Goal: Task Accomplishment & Management: Use online tool/utility

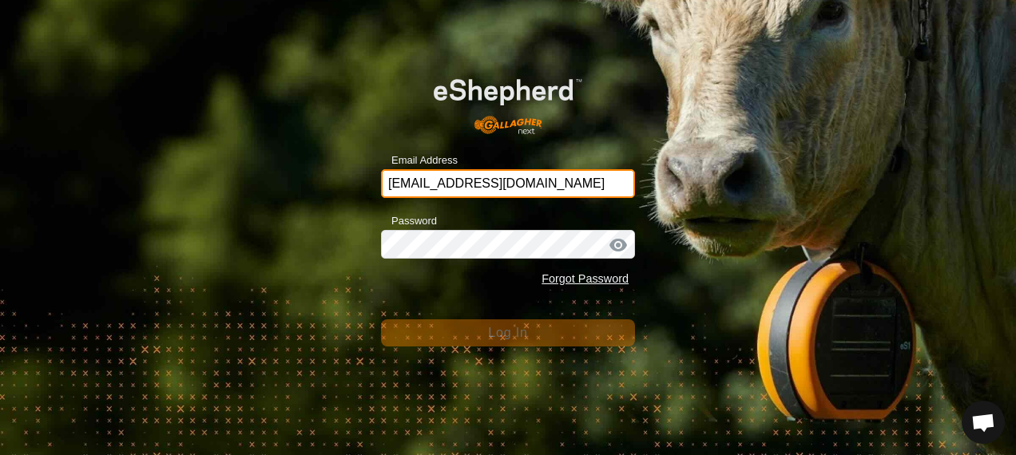
click at [573, 188] on input "[EMAIL_ADDRESS][DOMAIN_NAME]" at bounding box center [508, 183] width 254 height 29
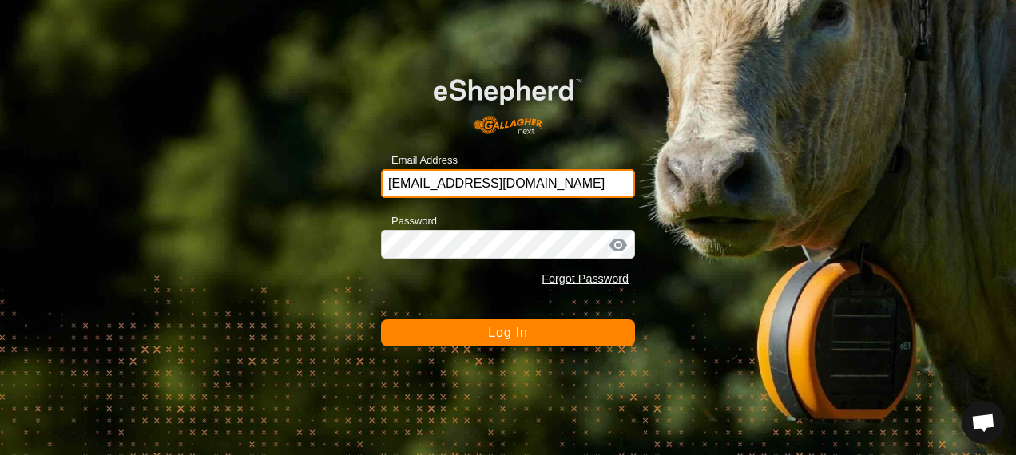
click at [573, 185] on input "[EMAIL_ADDRESS][DOMAIN_NAME]" at bounding box center [508, 183] width 254 height 29
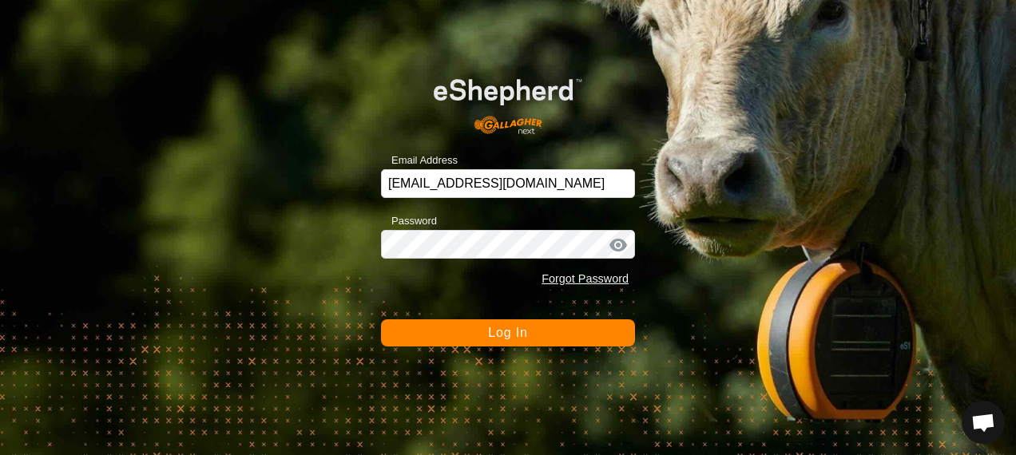
click at [733, 237] on div "Email Address [EMAIL_ADDRESS][DOMAIN_NAME] Password Forgot Password Log In" at bounding box center [508, 227] width 1016 height 455
click at [537, 331] on button "Log In" at bounding box center [508, 332] width 254 height 27
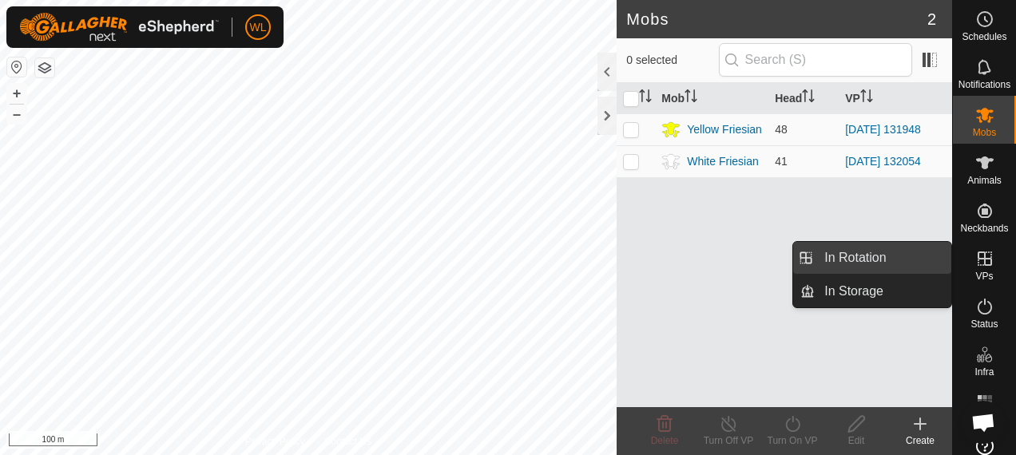
click at [900, 259] on link "In Rotation" at bounding box center [883, 258] width 137 height 32
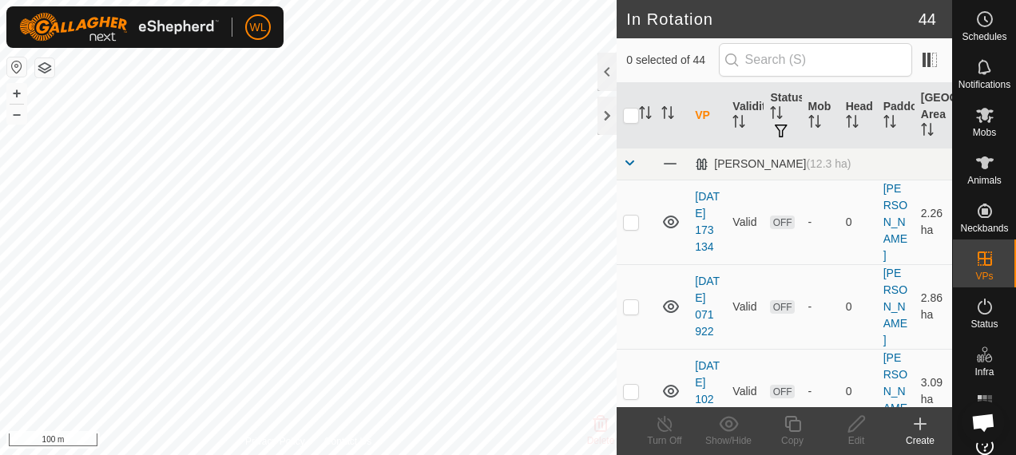
click at [917, 422] on icon at bounding box center [919, 423] width 19 height 19
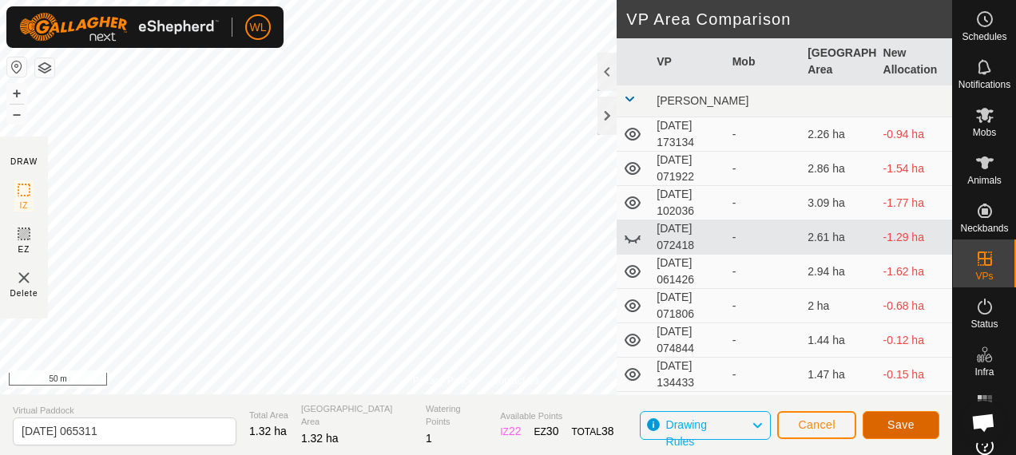
click at [878, 418] on button "Save" at bounding box center [900, 425] width 77 height 28
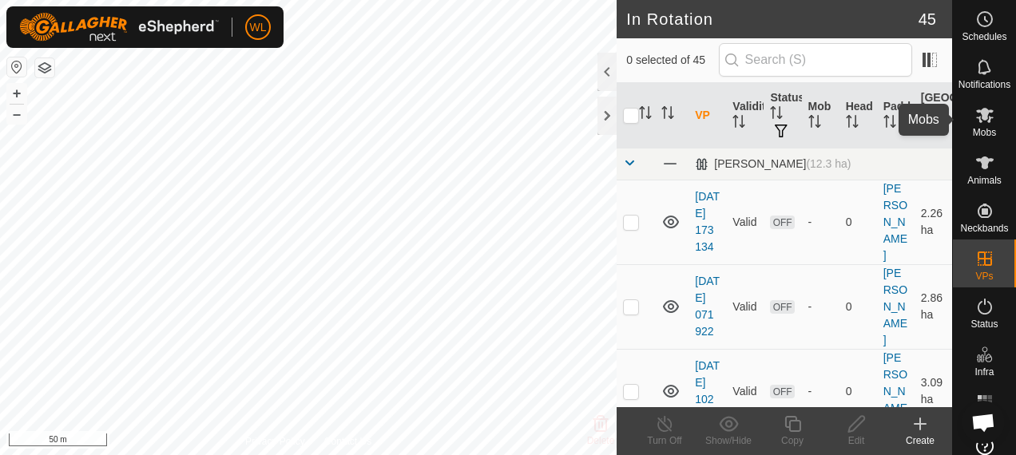
drag, startPoint x: 977, startPoint y: 117, endPoint x: 964, endPoint y: 120, distance: 13.0
click at [977, 117] on icon at bounding box center [985, 115] width 18 height 15
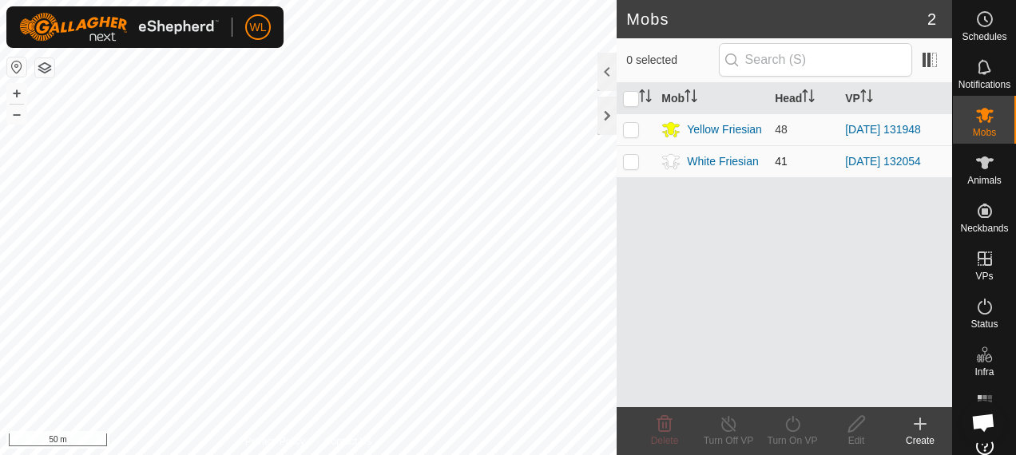
click at [628, 161] on p-checkbox at bounding box center [631, 161] width 16 height 13
checkbox input "true"
click at [796, 441] on div "Turn On VP" at bounding box center [792, 441] width 64 height 14
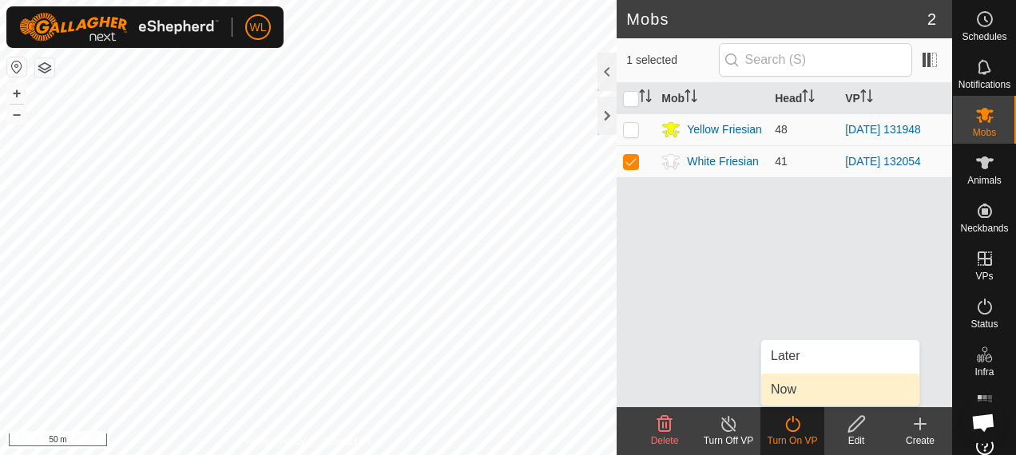
click at [799, 390] on link "Now" at bounding box center [840, 390] width 158 height 32
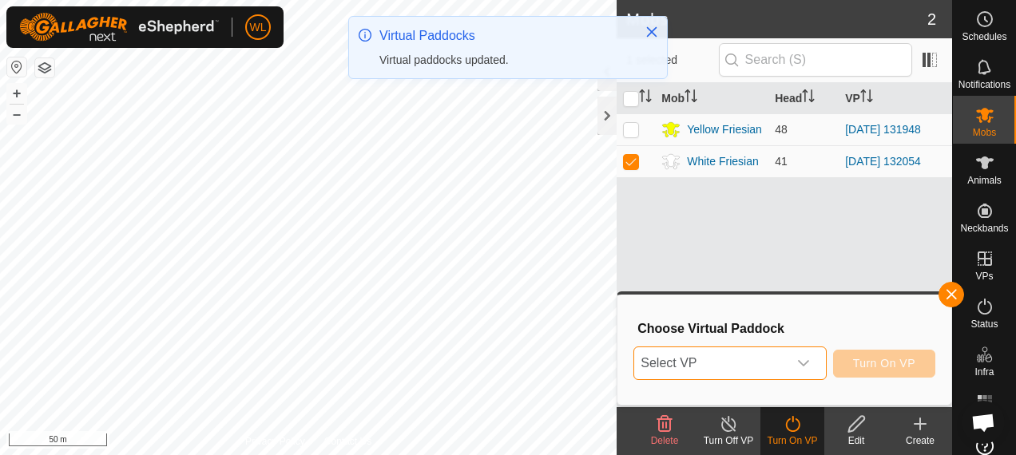
click at [739, 356] on span "Select VP" at bounding box center [710, 363] width 153 height 32
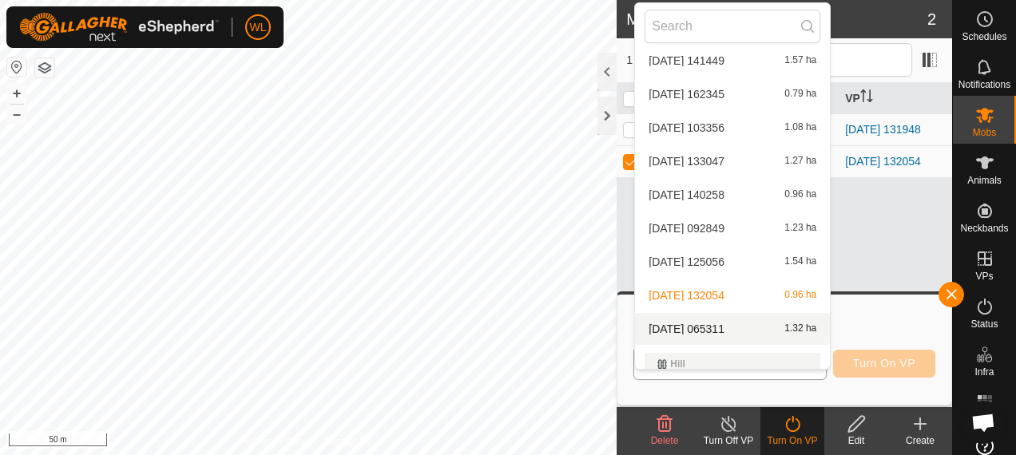
scroll to position [519, 0]
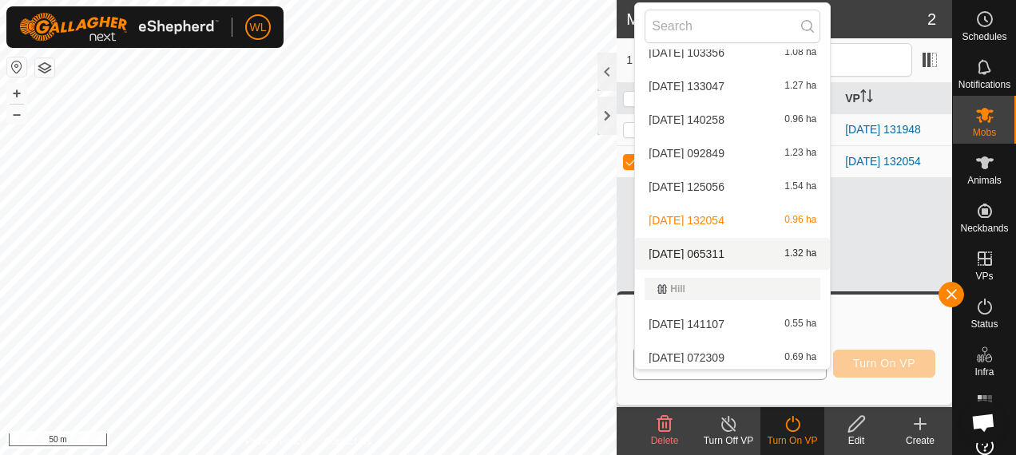
click at [724, 248] on span "[DATE] 065311" at bounding box center [686, 253] width 76 height 11
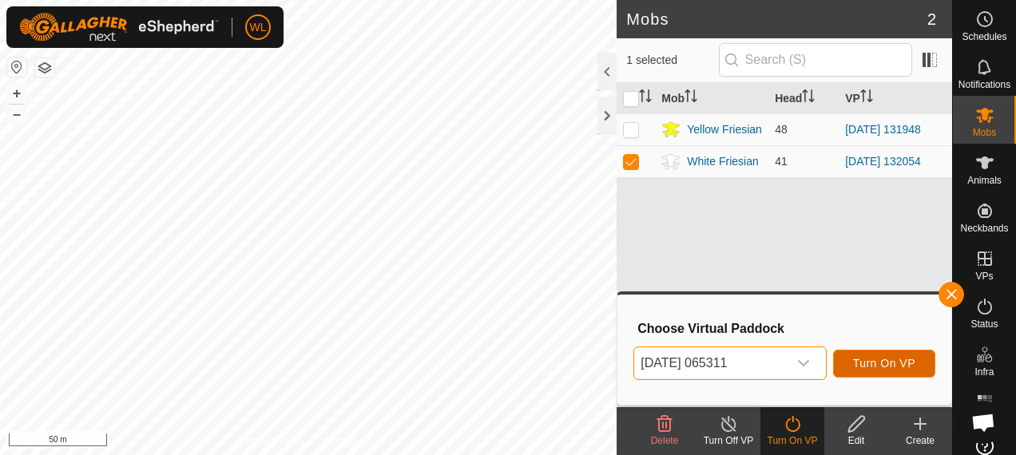
click at [902, 361] on span "Turn On VP" at bounding box center [884, 363] width 62 height 13
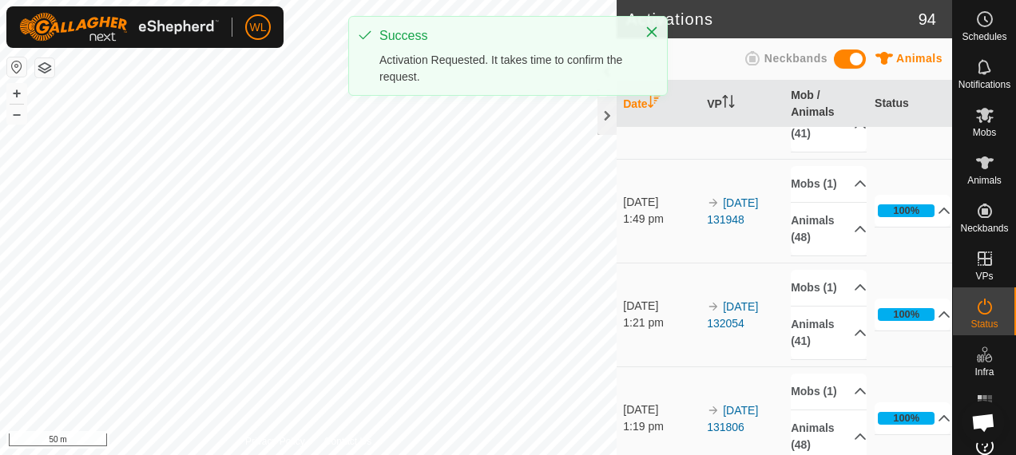
scroll to position [160, 0]
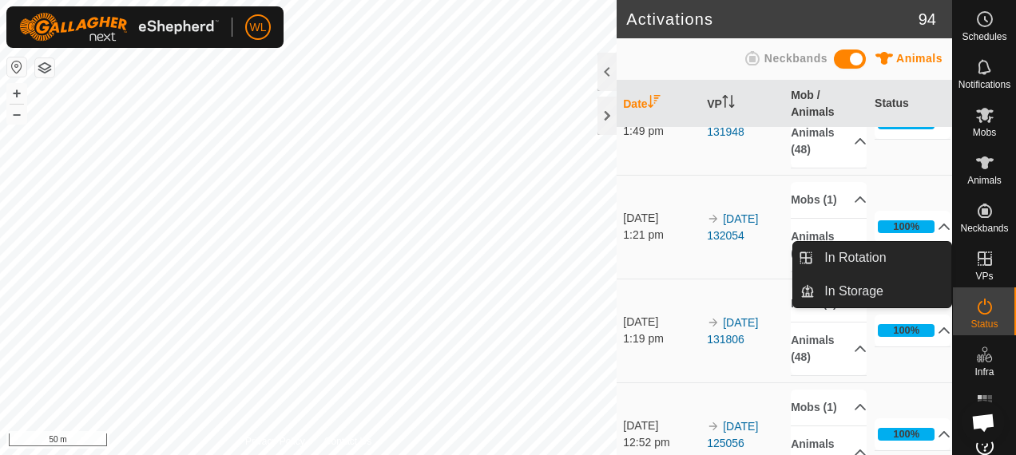
click at [975, 260] on icon at bounding box center [984, 258] width 19 height 19
click at [927, 254] on link "In Rotation" at bounding box center [883, 258] width 137 height 32
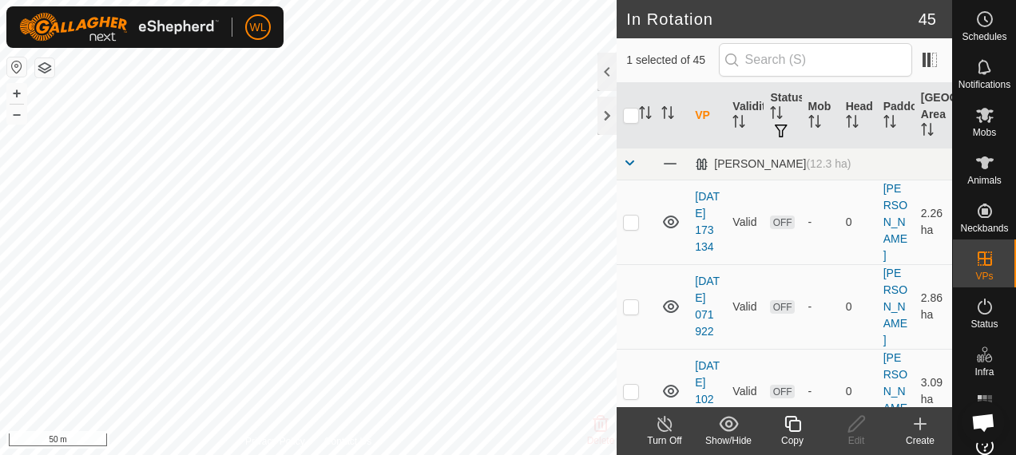
click at [920, 430] on icon at bounding box center [919, 423] width 19 height 19
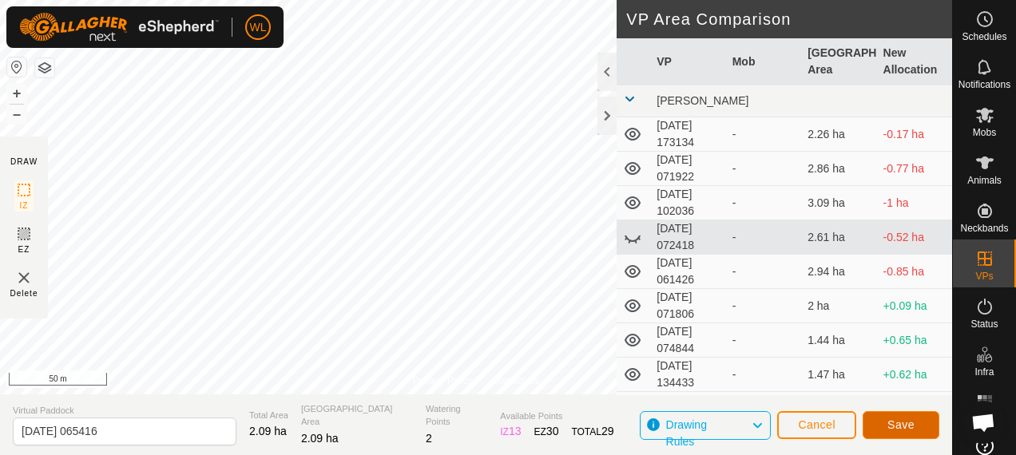
click at [875, 422] on button "Save" at bounding box center [900, 425] width 77 height 28
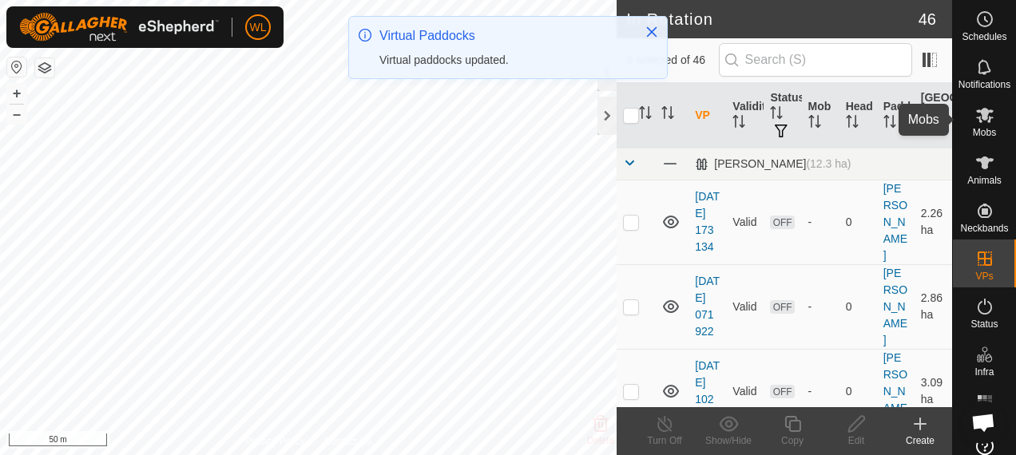
click at [982, 113] on icon at bounding box center [984, 114] width 19 height 19
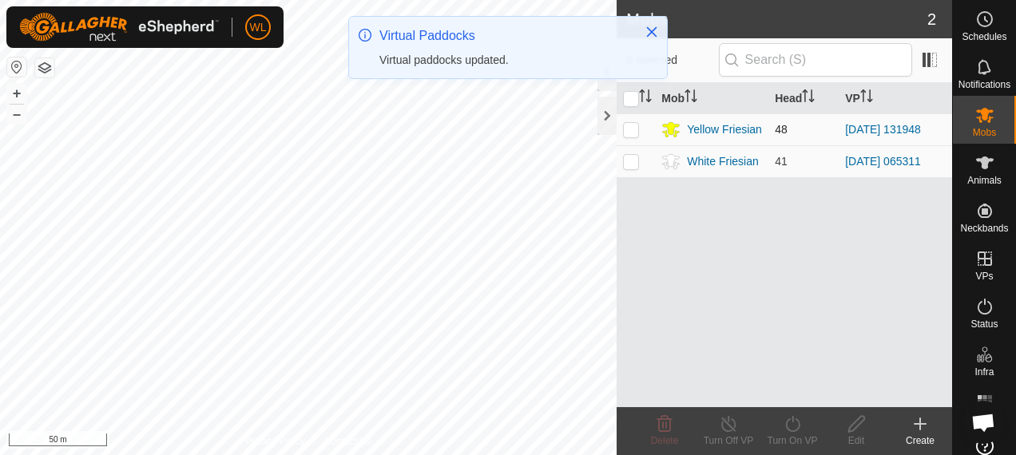
click at [620, 124] on td at bounding box center [635, 129] width 38 height 32
checkbox input "true"
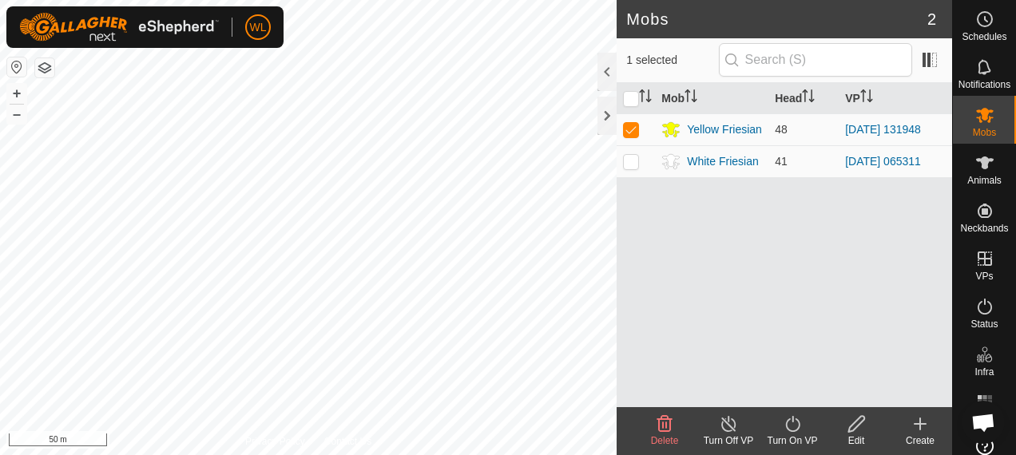
click at [800, 423] on icon at bounding box center [793, 423] width 20 height 19
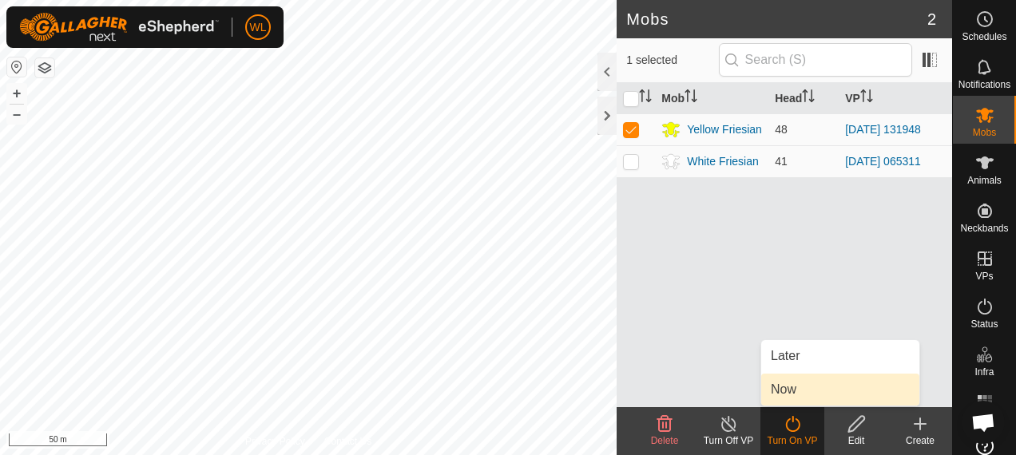
click at [806, 394] on link "Now" at bounding box center [840, 390] width 158 height 32
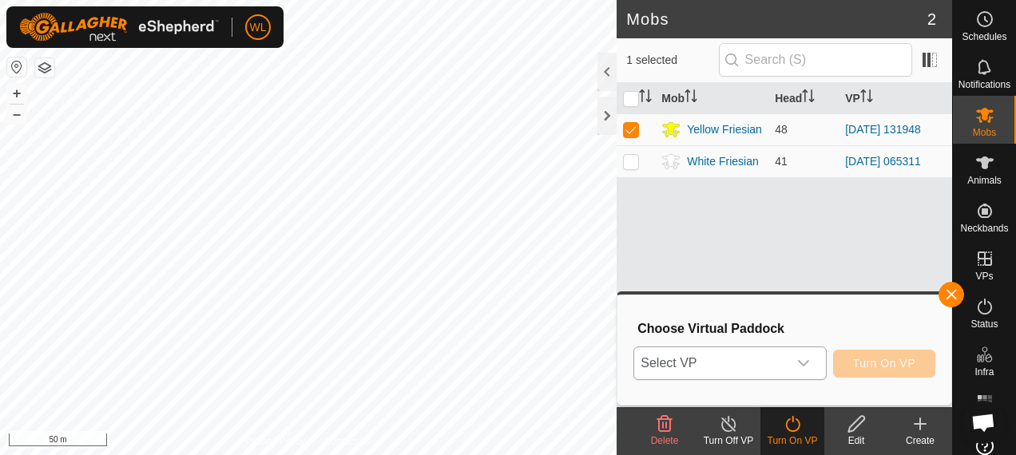
click at [791, 363] on div "dropdown trigger" at bounding box center [803, 363] width 32 height 32
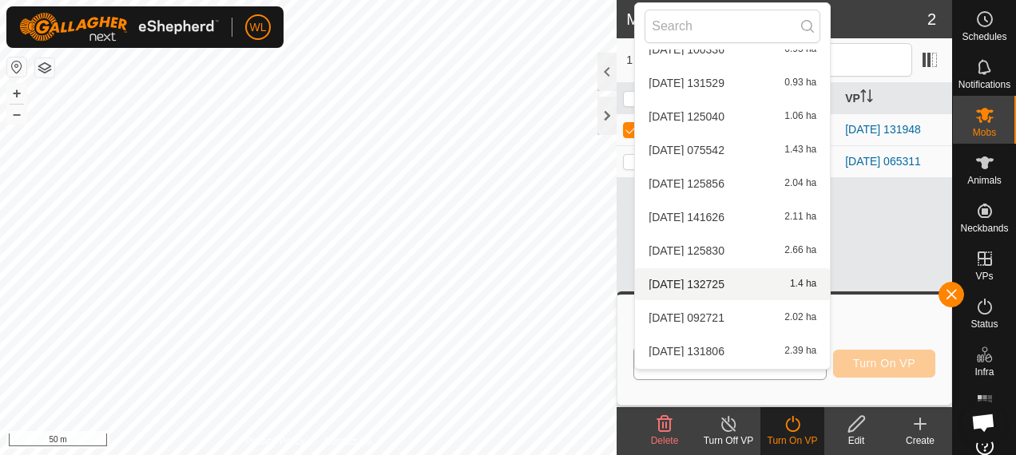
scroll to position [1332, 0]
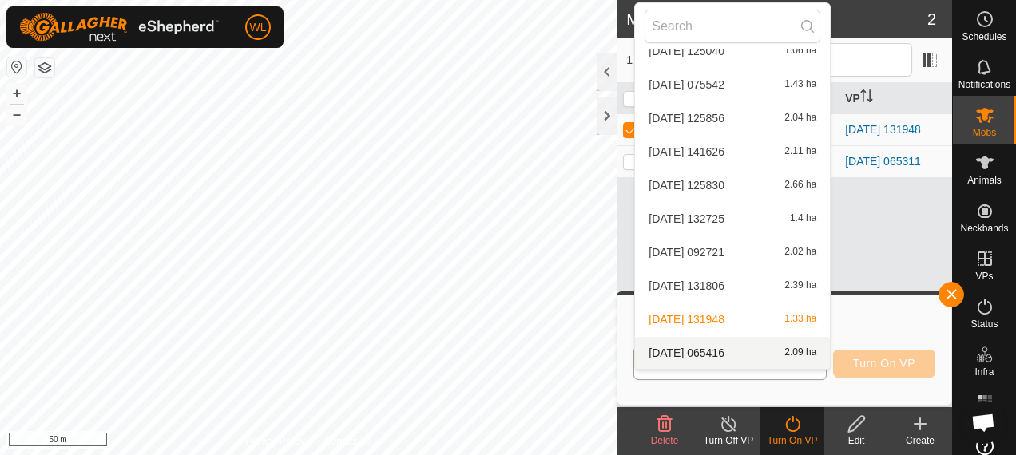
click at [727, 345] on li "[DATE] 065416 2.09 ha" at bounding box center [732, 353] width 195 height 32
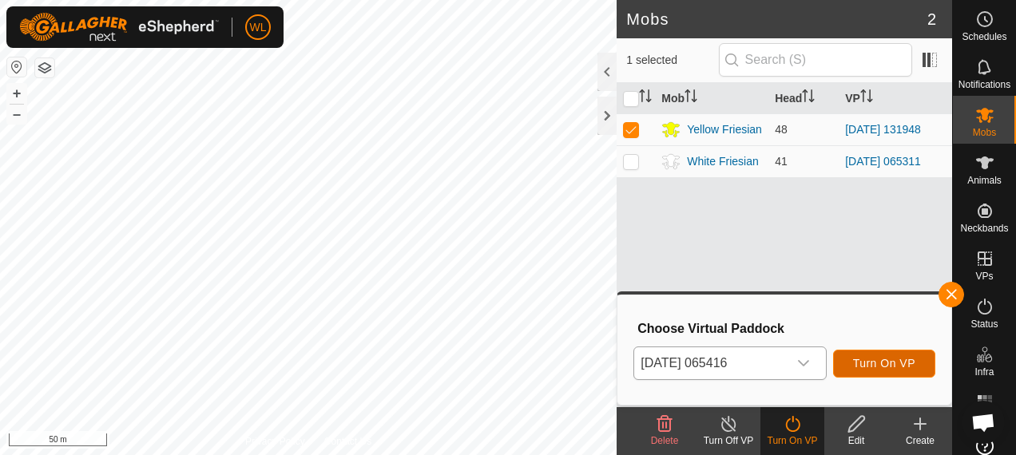
click at [867, 363] on span "Turn On VP" at bounding box center [884, 363] width 62 height 13
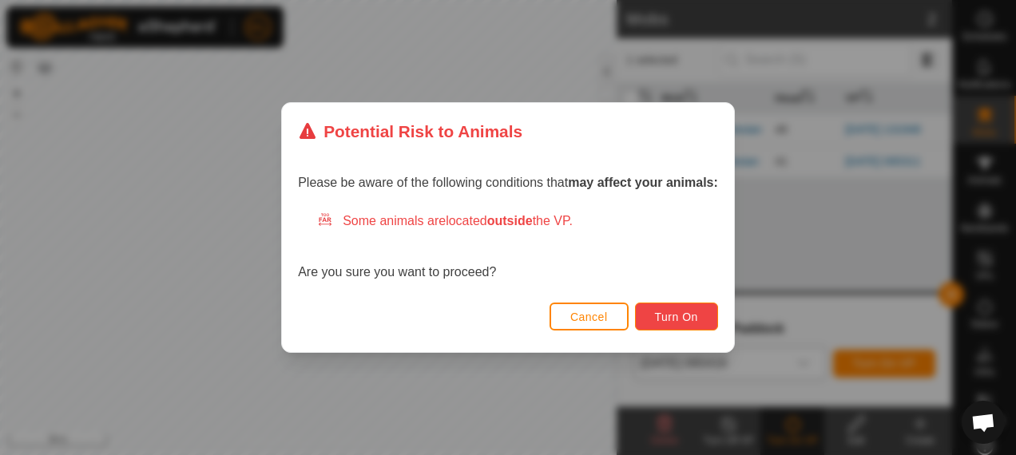
click at [662, 319] on span "Turn On" at bounding box center [676, 317] width 43 height 13
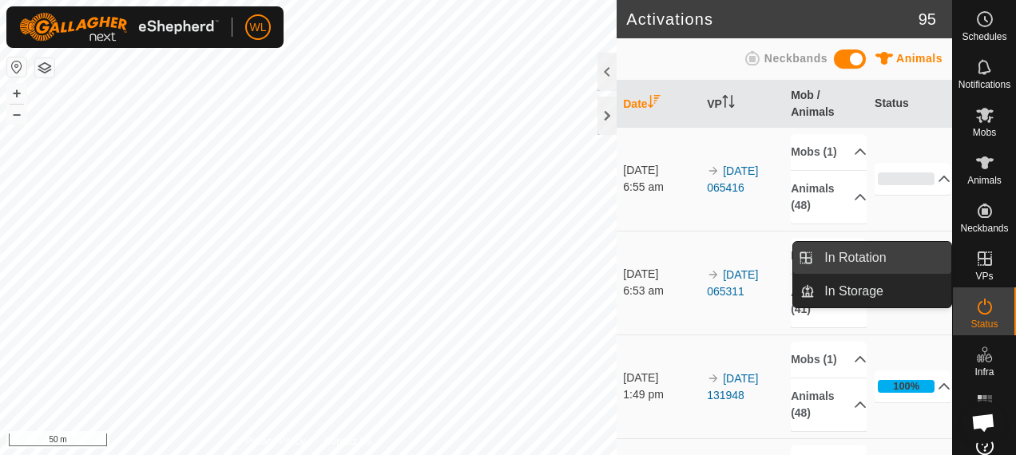
click at [928, 254] on link "In Rotation" at bounding box center [883, 258] width 137 height 32
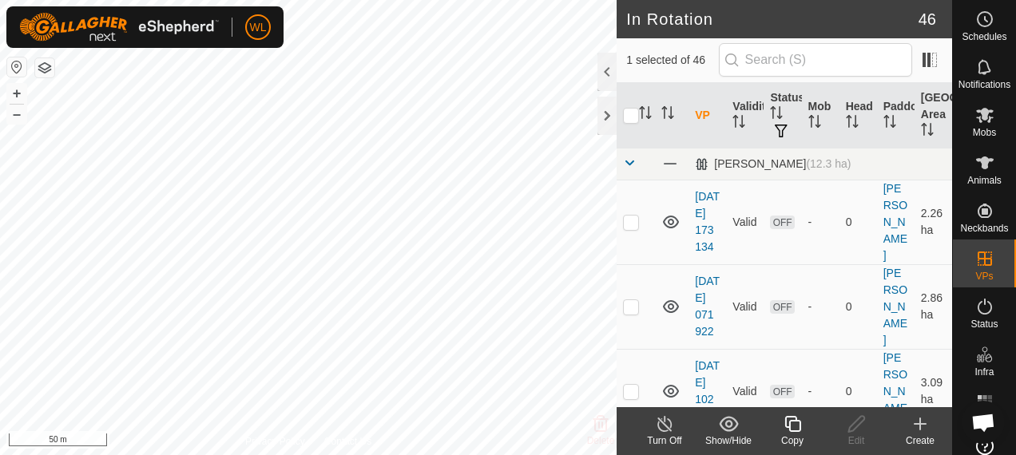
click at [918, 422] on icon at bounding box center [919, 423] width 19 height 19
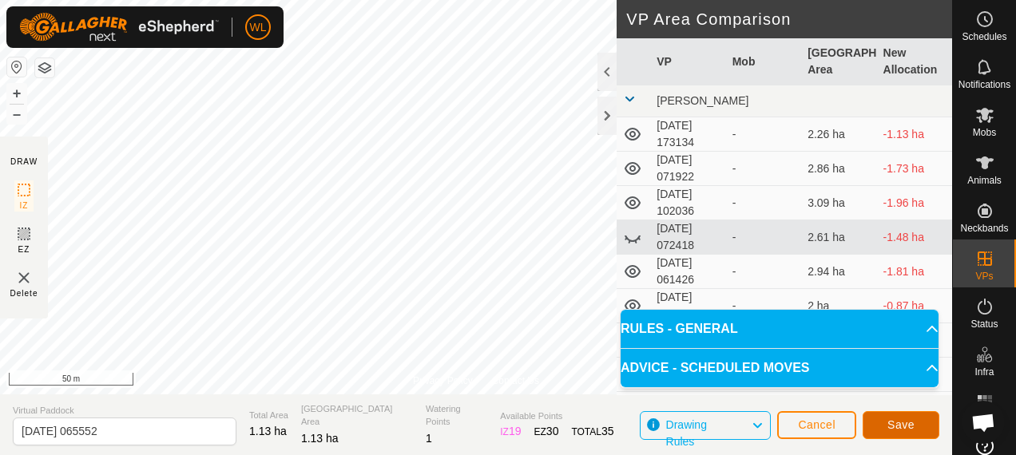
click at [918, 414] on button "Save" at bounding box center [900, 425] width 77 height 28
